Goal: Task Accomplishment & Management: Manage account settings

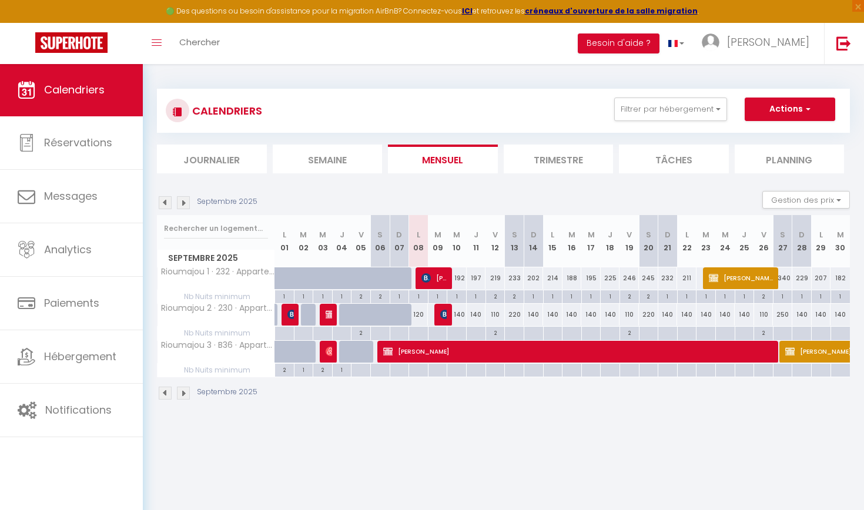
click at [443, 308] on span "[PERSON_NAME]" at bounding box center [443, 314] width 6 height 22
select select "OK"
select select "KO"
select select "0"
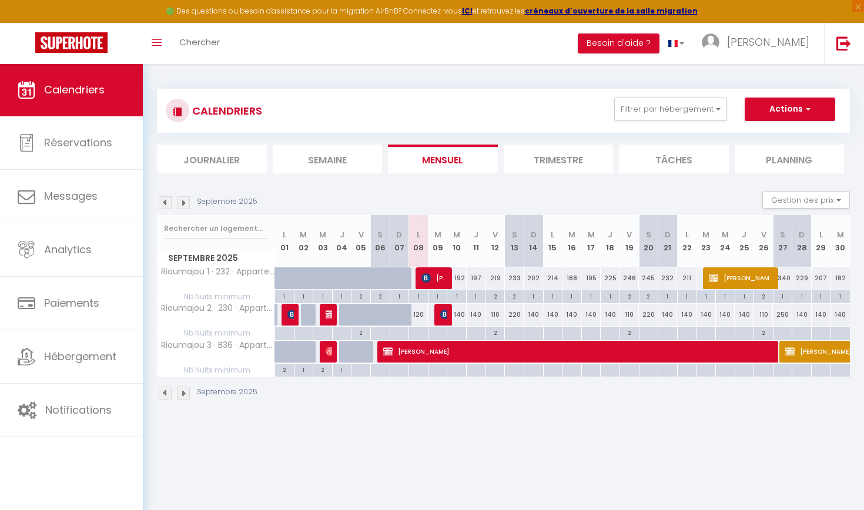
select select "1"
select select
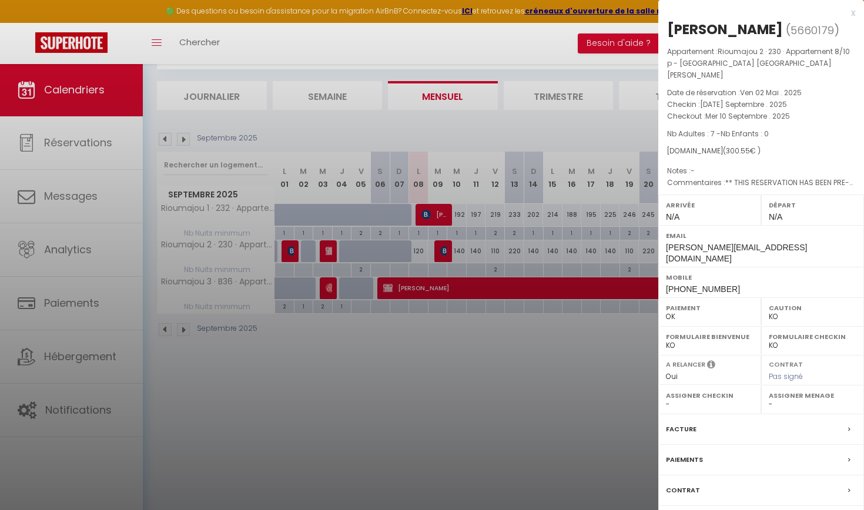
scroll to position [63, 0]
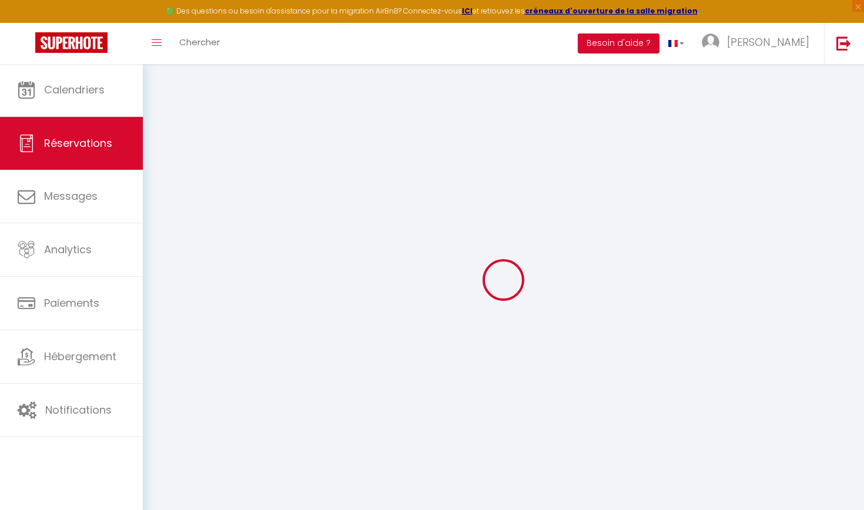
select select
checkbox input "false"
type textarea "** THIS RESERVATION HAS BEEN PRE-PAID ** BOOKING NOTE : Payment charge is EUR 4…"
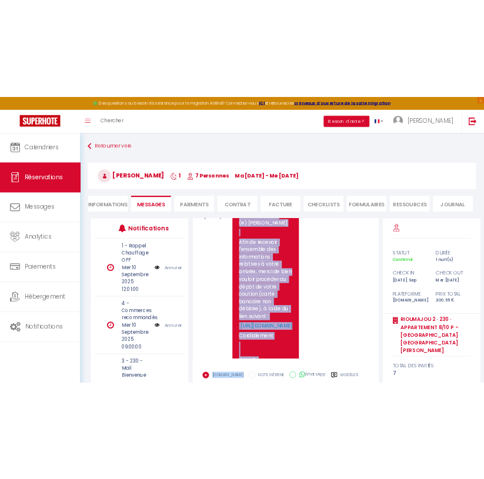
scroll to position [953, 0]
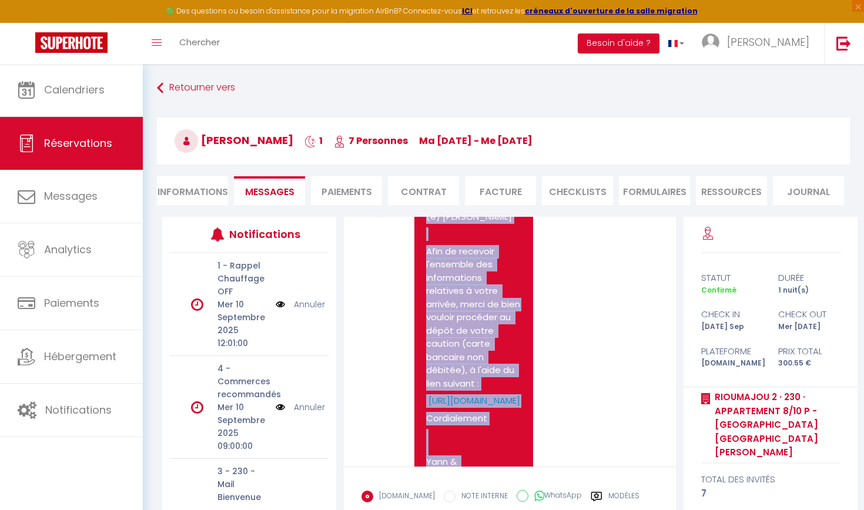
drag, startPoint x: 427, startPoint y: 229, endPoint x: 488, endPoint y: 441, distance: 220.8
click at [488, 441] on pre "[PERSON_NAME](e) [PERSON_NAME] Afin de recevoir l'ensemble des informations rel…" at bounding box center [473, 412] width 95 height 430
copy pre "[PERSON_NAME](e) [PERSON_NAME] Afin de recevoir l'ensemble des informations rel…"
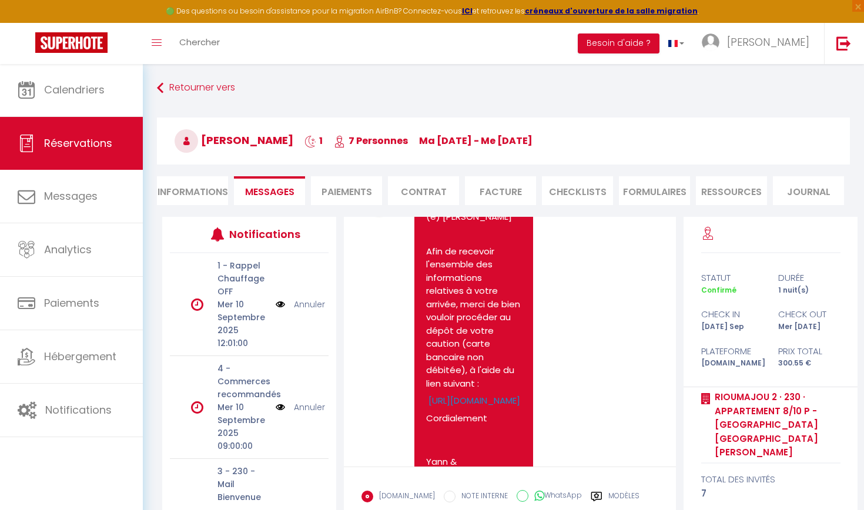
click at [520, 135] on span "ma [DATE] - me [DATE]" at bounding box center [475, 141] width 113 height 14
